Goal: Information Seeking & Learning: Learn about a topic

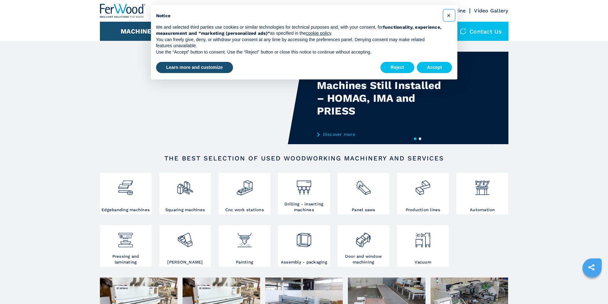
click at [450, 12] on span "×" at bounding box center [448, 15] width 4 height 8
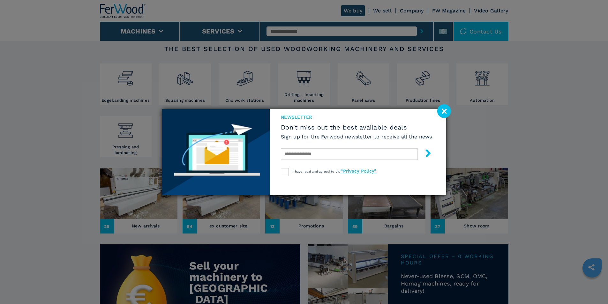
scroll to position [97, 0]
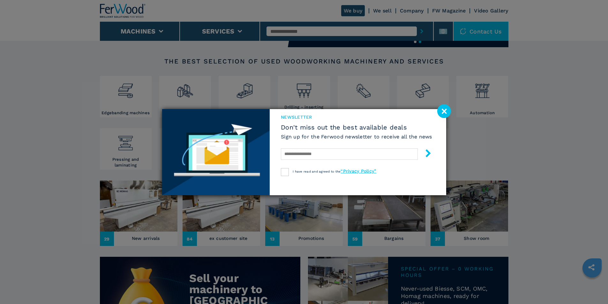
click at [447, 108] on image at bounding box center [444, 111] width 14 height 14
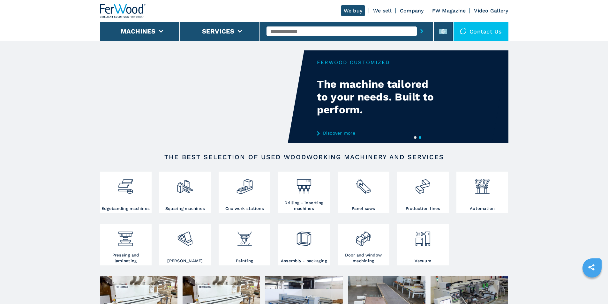
scroll to position [0, 0]
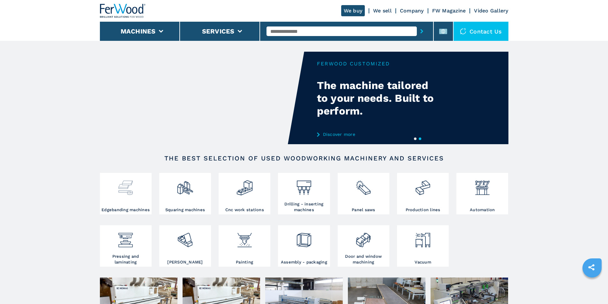
click at [113, 203] on div at bounding box center [125, 190] width 48 height 33
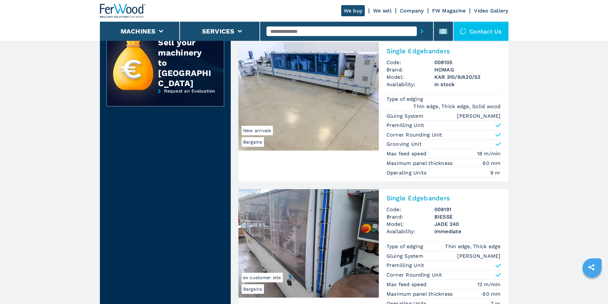
scroll to position [253, 0]
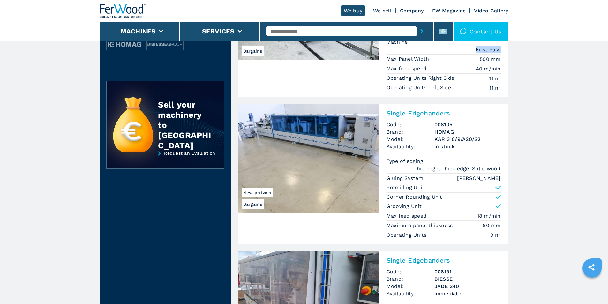
drag, startPoint x: 606, startPoint y: 53, endPoint x: 603, endPoint y: 42, distance: 10.8
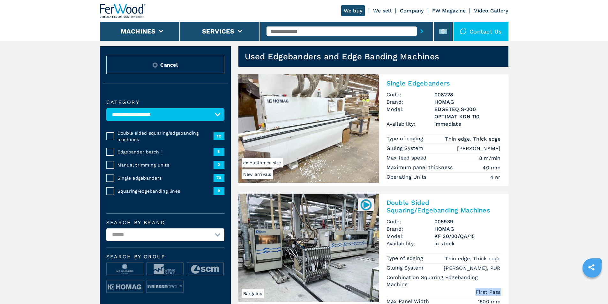
scroll to position [0, 0]
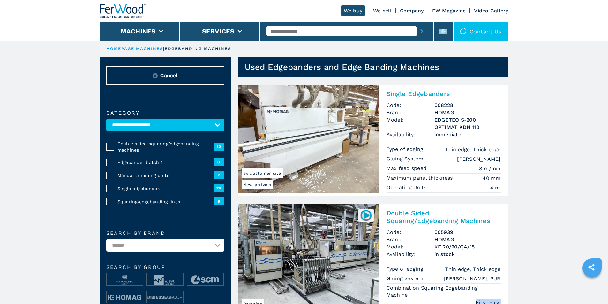
click at [286, 143] on img at bounding box center [308, 139] width 140 height 108
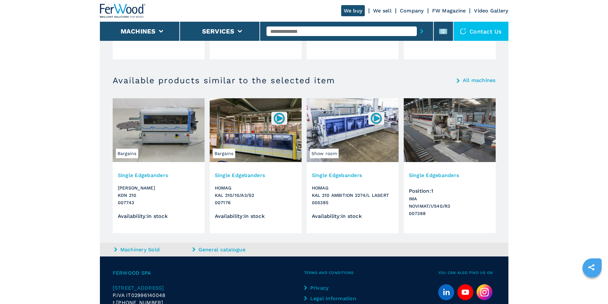
scroll to position [638, 0]
